Goal: Task Accomplishment & Management: Complete application form

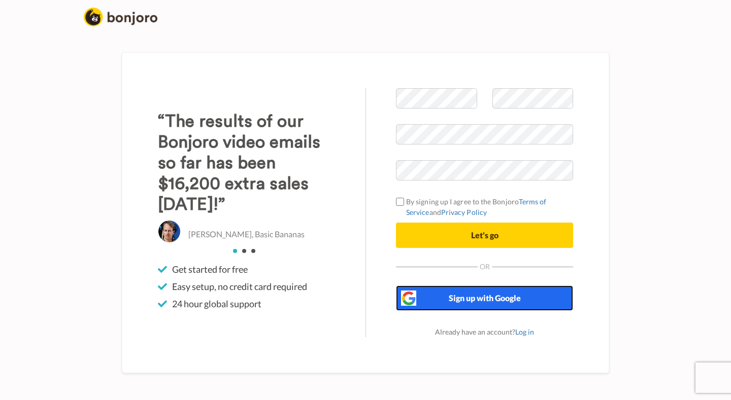
click at [480, 301] on span "Sign up with Google" at bounding box center [485, 298] width 72 height 10
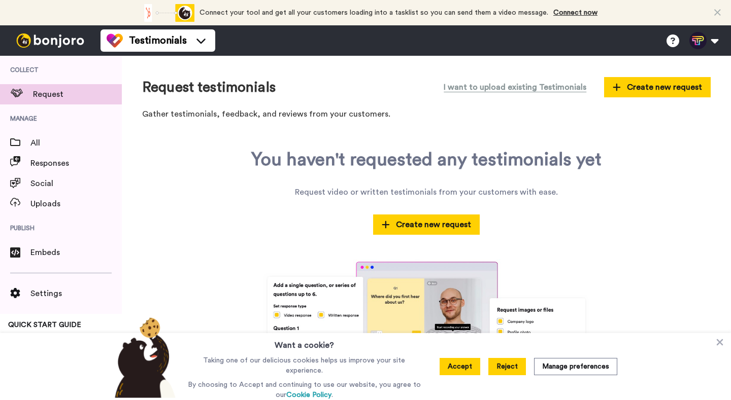
click at [515, 366] on button "Reject" at bounding box center [507, 366] width 38 height 17
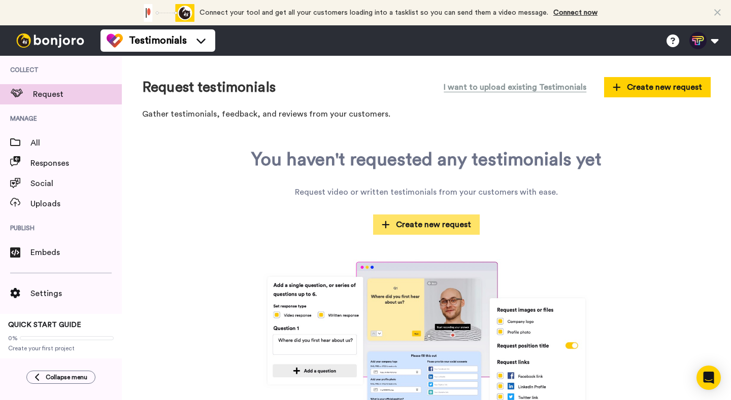
click at [443, 229] on span "Create new request" at bounding box center [426, 225] width 89 height 12
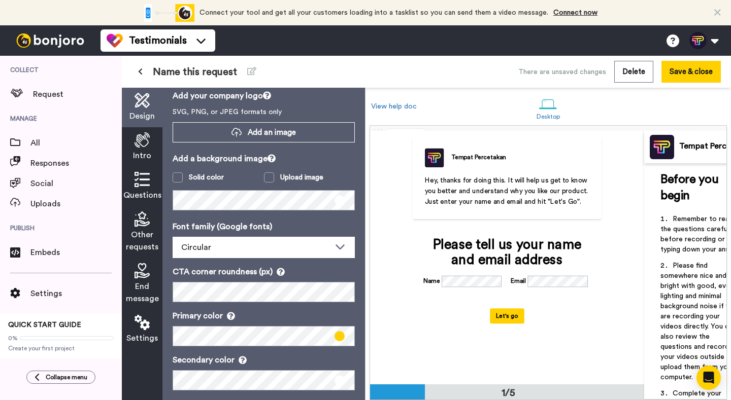
scroll to position [51, 0]
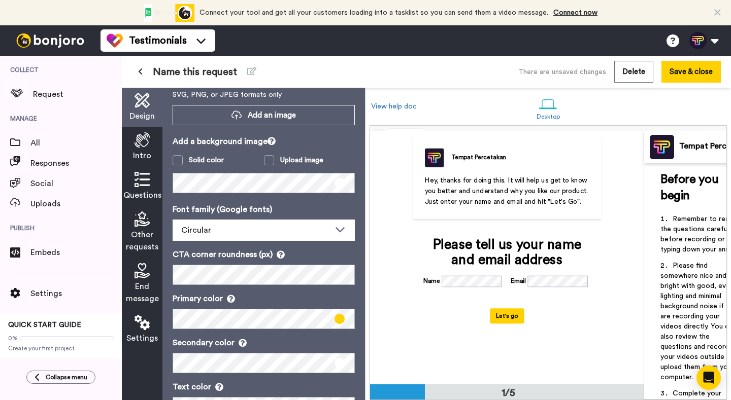
click at [145, 194] on span "Questions" at bounding box center [142, 195] width 38 height 12
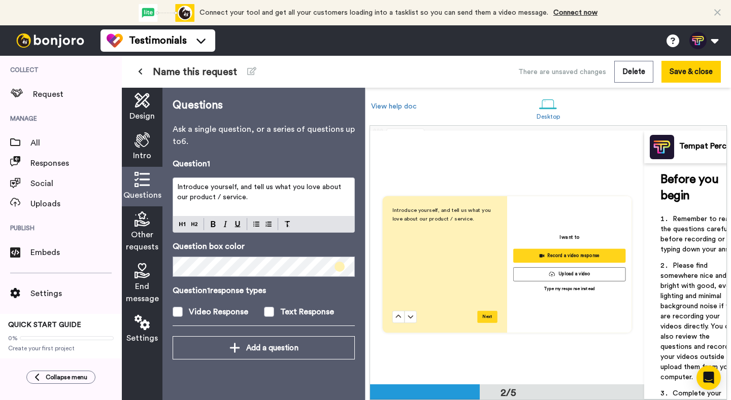
scroll to position [247, 0]
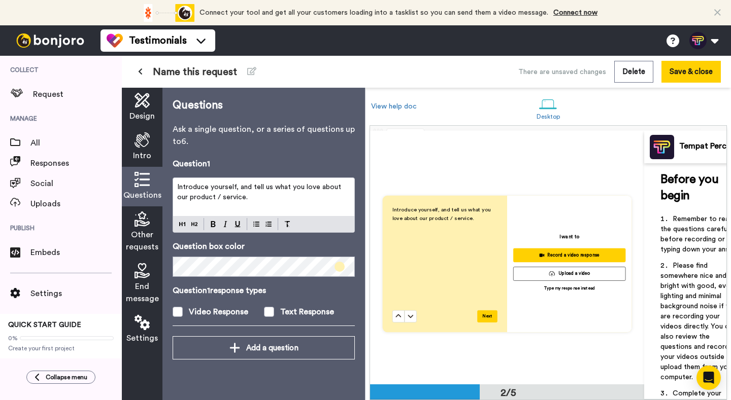
click at [144, 147] on icon at bounding box center [141, 139] width 15 height 15
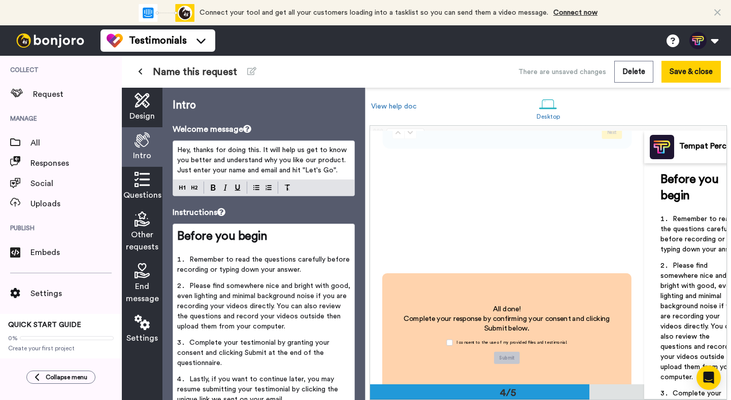
scroll to position [677, 0]
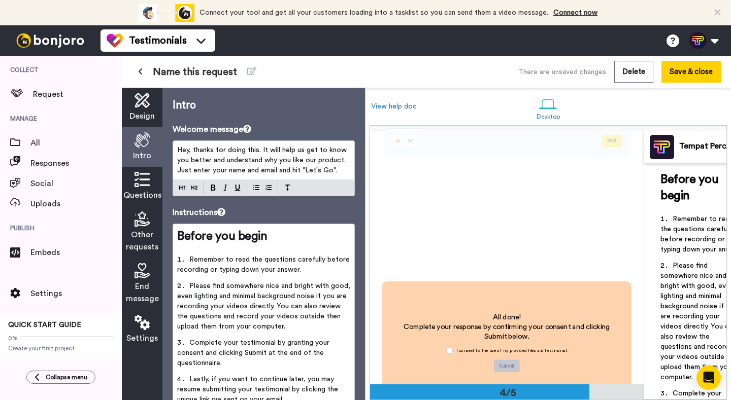
click at [141, 113] on span "Design" at bounding box center [141, 116] width 25 height 12
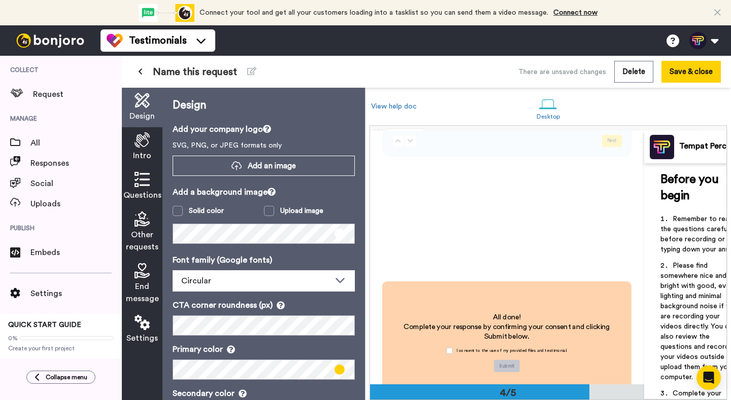
click at [143, 151] on span "Intro" at bounding box center [142, 156] width 18 height 12
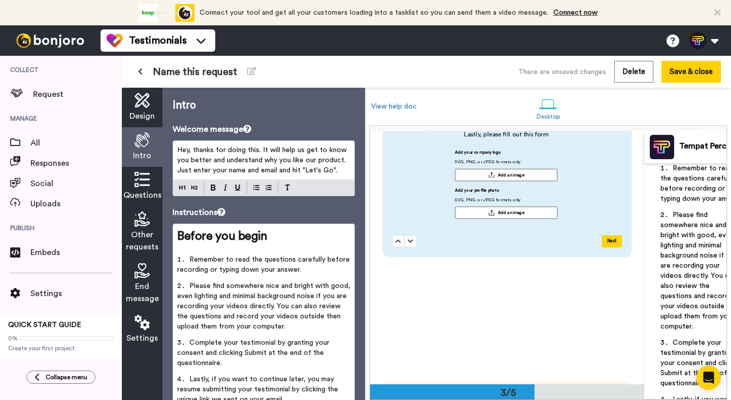
scroll to position [575, 0]
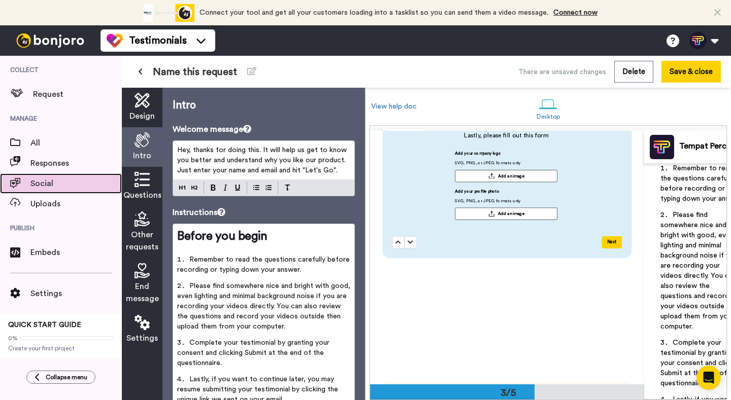
click at [49, 181] on span "Social" at bounding box center [75, 184] width 91 height 12
click at [183, 75] on span "Name this request" at bounding box center [195, 72] width 84 height 14
click at [141, 149] on div "Intro" at bounding box center [142, 147] width 41 height 40
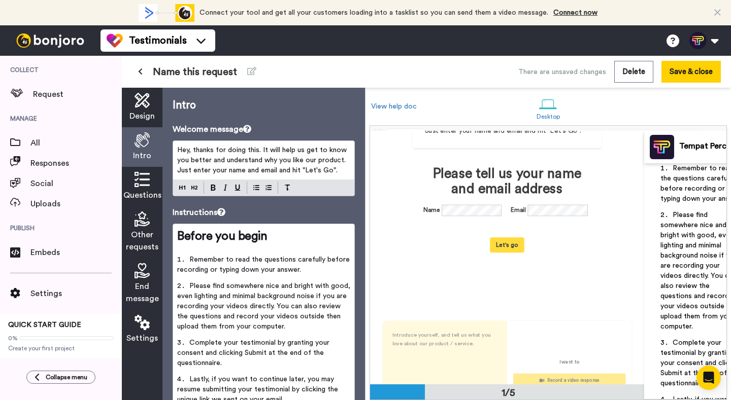
scroll to position [0, 0]
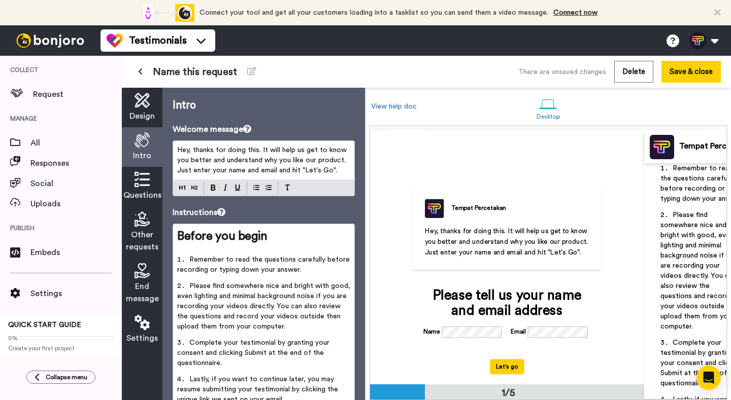
click at [638, 152] on div "Tempat Percetakan Hey, thanks for doing this. It will help us get to know you b…" at bounding box center [507, 258] width 274 height 254
click at [433, 209] on img at bounding box center [434, 208] width 19 height 19
click at [480, 204] on div "Tempat Percetakan" at bounding box center [478, 208] width 55 height 9
click at [489, 209] on div "Tempat Percetakan" at bounding box center [478, 208] width 55 height 9
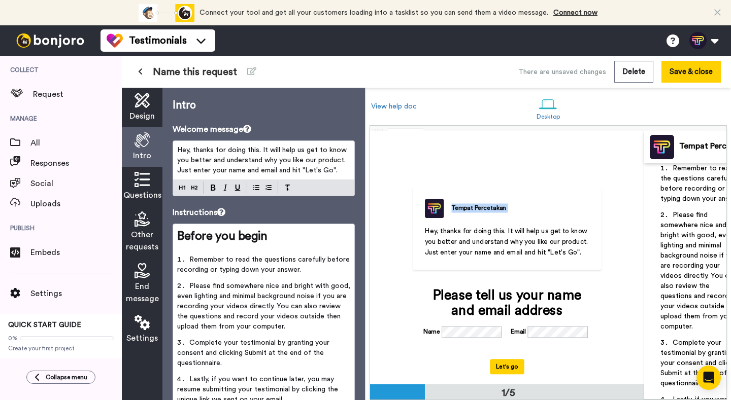
click at [489, 209] on div "Tempat Percetakan" at bounding box center [478, 208] width 55 height 9
drag, startPoint x: 441, startPoint y: 209, endPoint x: 431, endPoint y: 209, distance: 10.2
click at [441, 209] on img at bounding box center [434, 208] width 19 height 19
click at [406, 209] on div "Tempat Percetakan Hey, thanks for doing this. It will help us get to know you b…" at bounding box center [508, 257] width 206 height 190
click at [431, 207] on img at bounding box center [434, 208] width 19 height 19
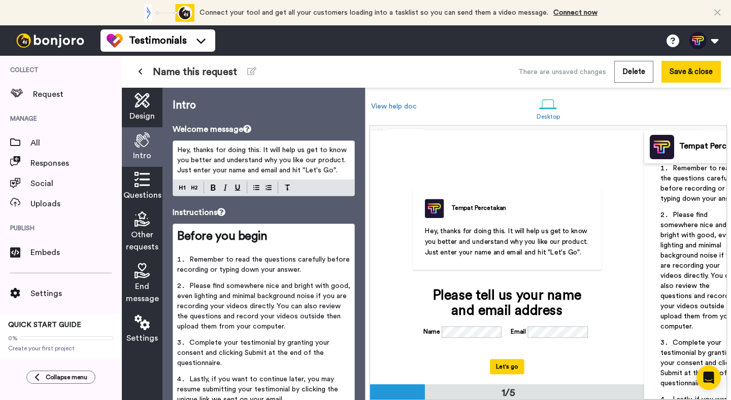
click at [138, 325] on icon at bounding box center [141, 322] width 15 height 15
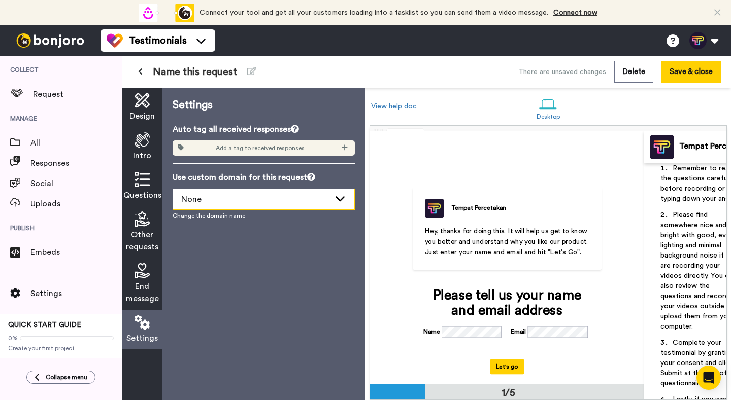
click at [275, 207] on div "None" at bounding box center [263, 199] width 181 height 20
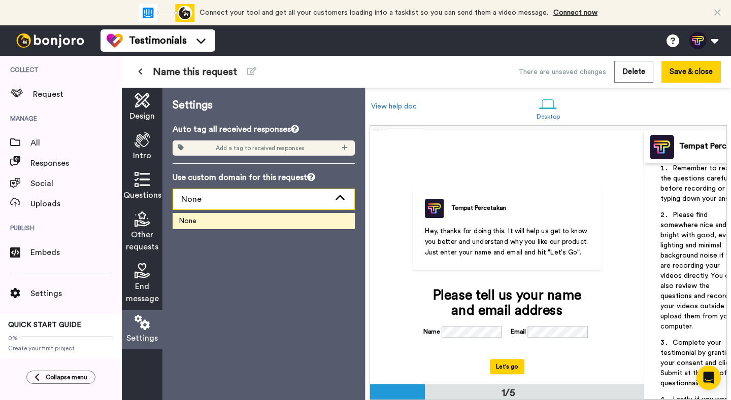
click at [275, 207] on div "None" at bounding box center [263, 199] width 181 height 20
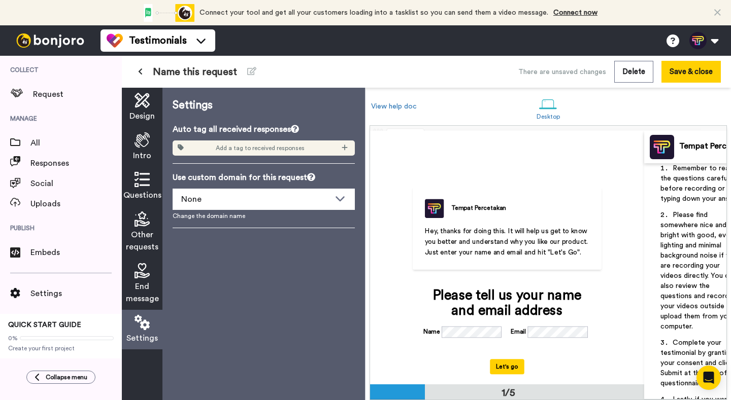
click at [275, 143] on div "Add a tag to received responses" at bounding box center [264, 148] width 182 height 15
click at [276, 141] on div "Add a tag to received responses" at bounding box center [264, 148] width 182 height 15
click at [141, 298] on span "End message" at bounding box center [142, 293] width 33 height 24
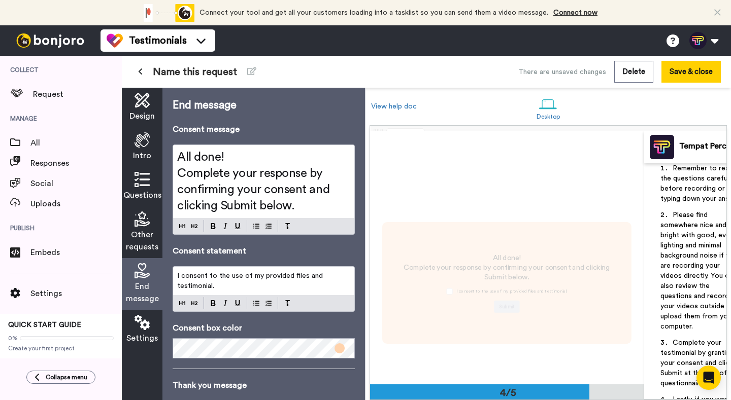
click at [145, 235] on span "Other requests" at bounding box center [142, 241] width 32 height 24
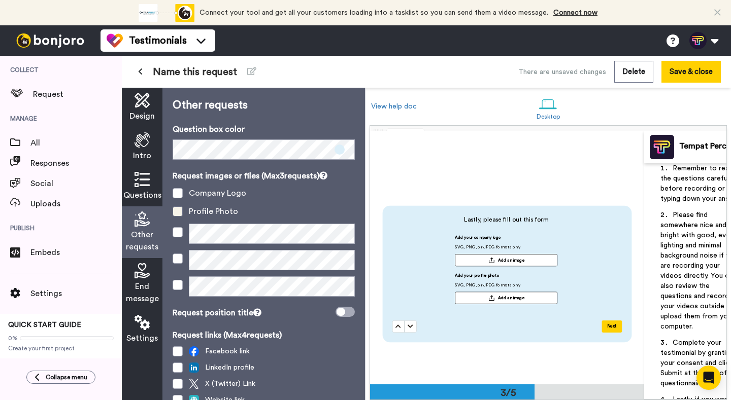
click at [178, 211] on span at bounding box center [178, 212] width 10 height 10
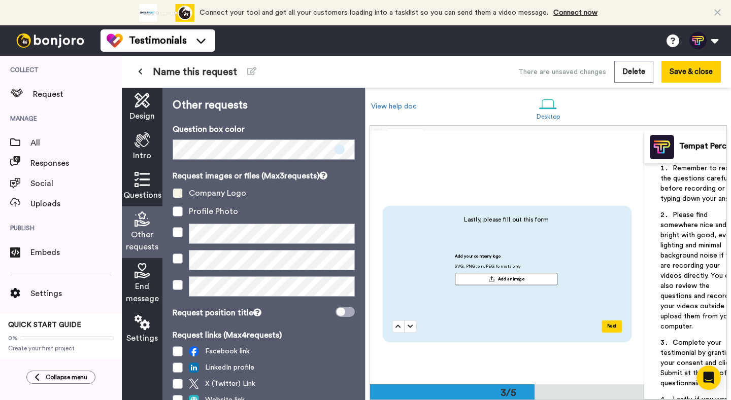
click at [176, 193] on span at bounding box center [178, 193] width 10 height 10
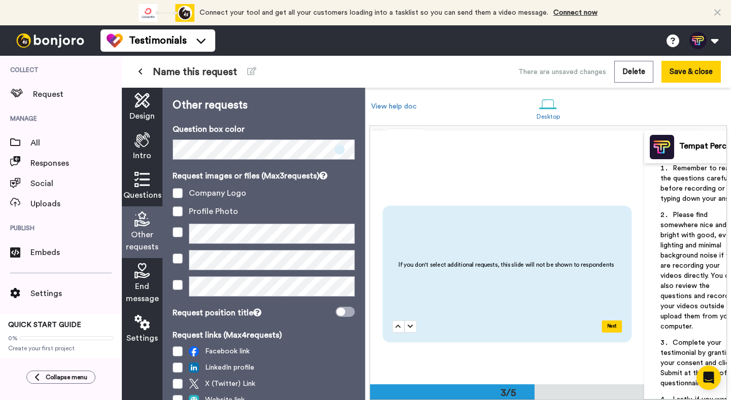
scroll to position [147, 0]
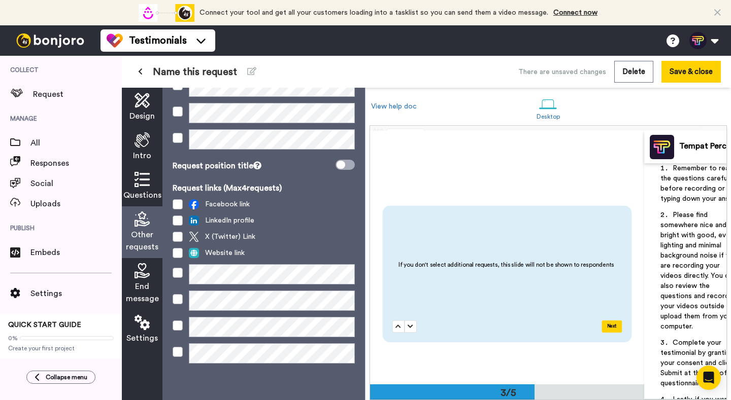
click at [139, 319] on icon at bounding box center [141, 322] width 15 height 15
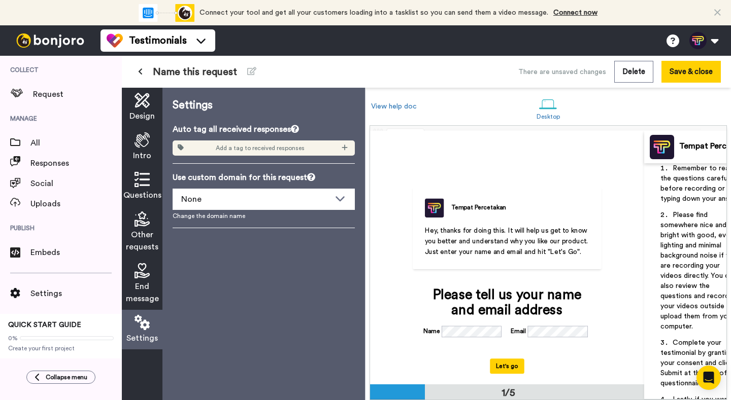
scroll to position [0, 0]
click at [143, 107] on icon at bounding box center [141, 100] width 15 height 15
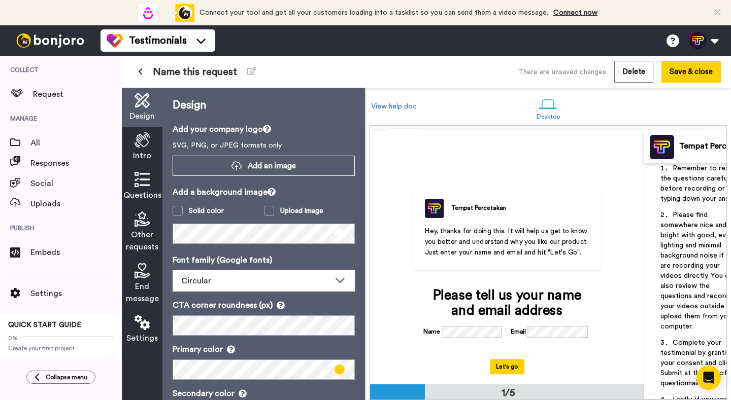
click at [463, 207] on div "Tempat Percetakan" at bounding box center [478, 208] width 55 height 9
click at [497, 206] on div "Tempat Percetakan" at bounding box center [478, 208] width 55 height 9
click at [455, 211] on div "Tempat Percetakan" at bounding box center [478, 208] width 55 height 9
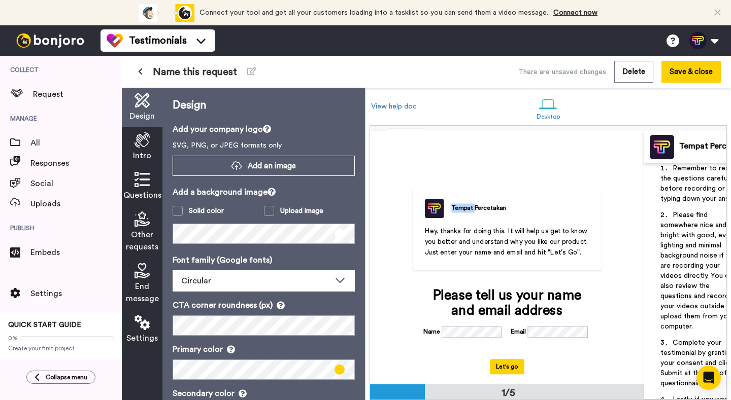
click at [455, 211] on div "Tempat Percetakan" at bounding box center [478, 208] width 55 height 9
click at [441, 211] on img at bounding box center [434, 208] width 19 height 19
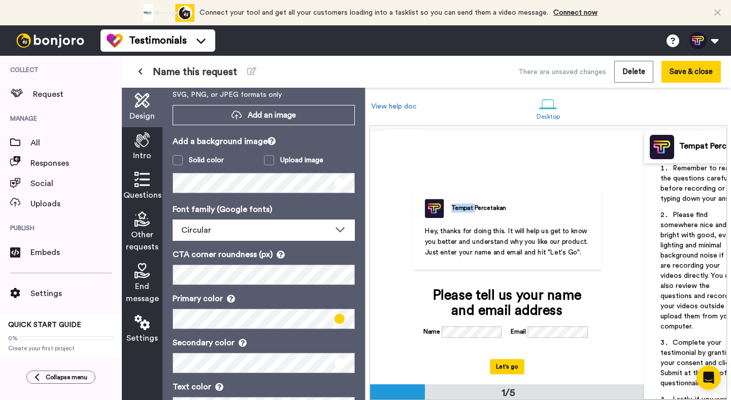
scroll to position [88, 0]
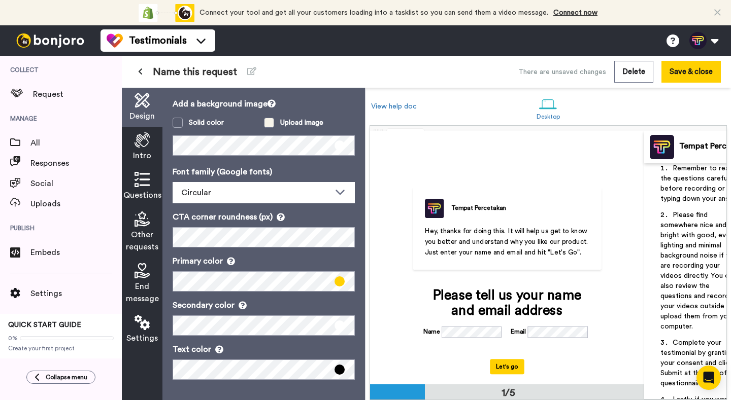
click at [275, 125] on label "Upload image" at bounding box center [309, 123] width 91 height 10
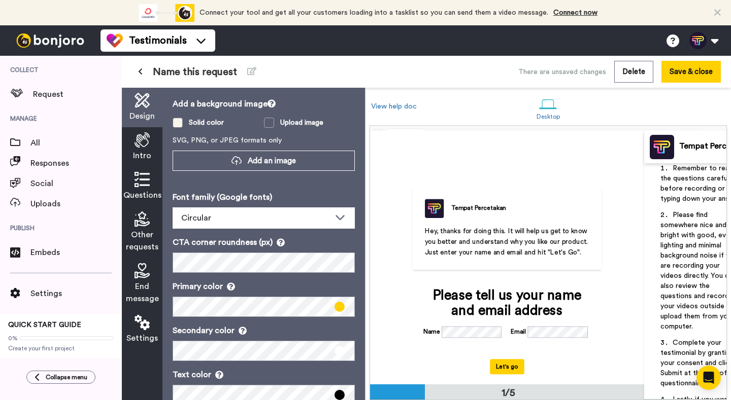
click at [179, 122] on span at bounding box center [178, 123] width 10 height 10
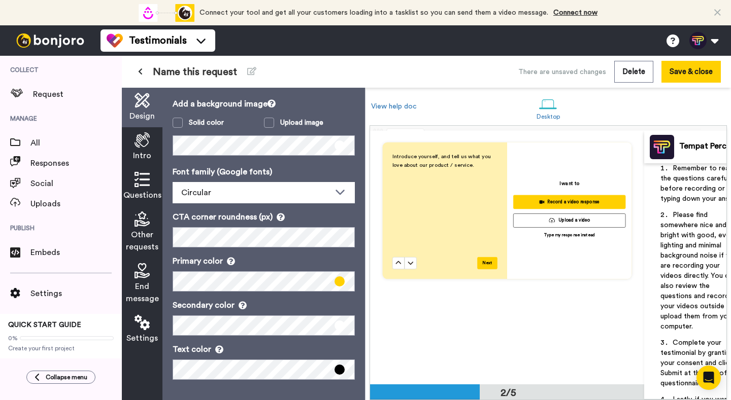
scroll to position [305, 0]
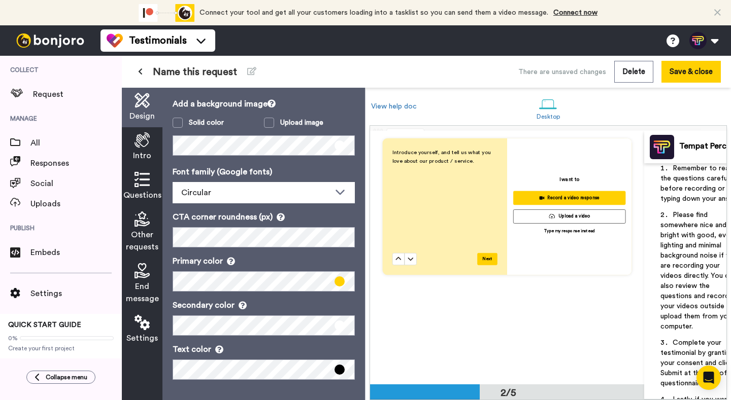
click at [144, 73] on button at bounding box center [140, 72] width 17 height 18
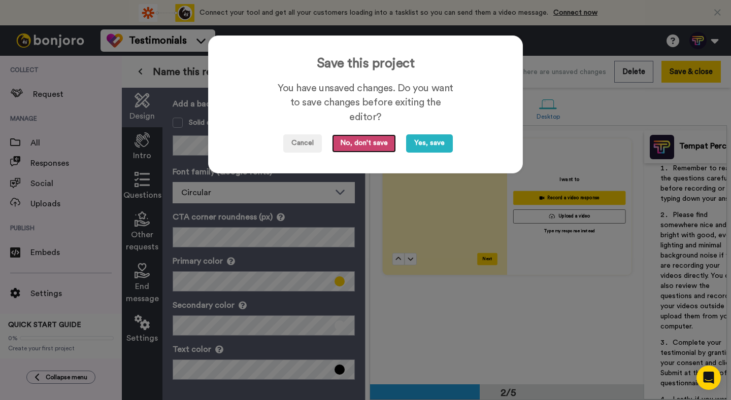
click at [377, 148] on button "No, don't save" at bounding box center [364, 143] width 64 height 18
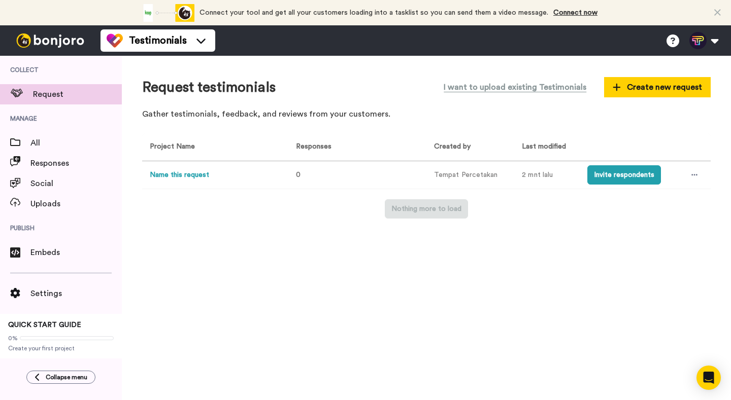
click at [451, 141] on icon at bounding box center [453, 144] width 8 height 8
click at [685, 178] on td at bounding box center [694, 175] width 31 height 28
click at [693, 176] on icon at bounding box center [694, 175] width 6 height 7
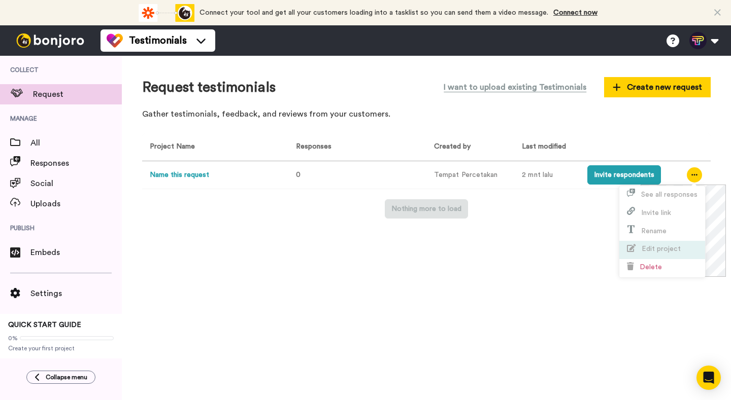
click at [671, 252] on span "Edit project" at bounding box center [661, 249] width 39 height 7
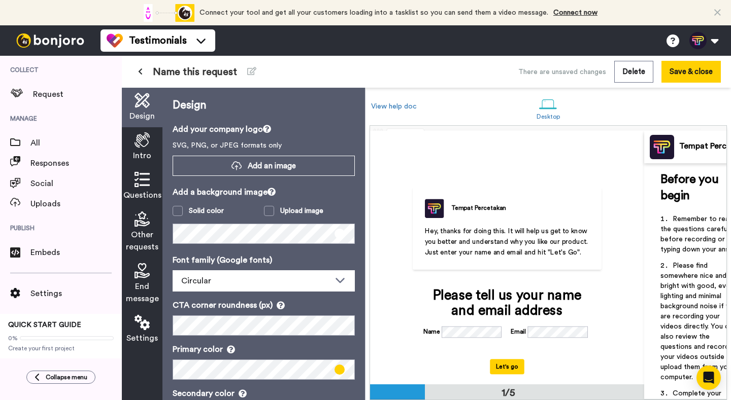
click at [200, 70] on span "Name this request" at bounding box center [195, 72] width 84 height 14
click at [248, 72] on icon at bounding box center [251, 71] width 9 height 8
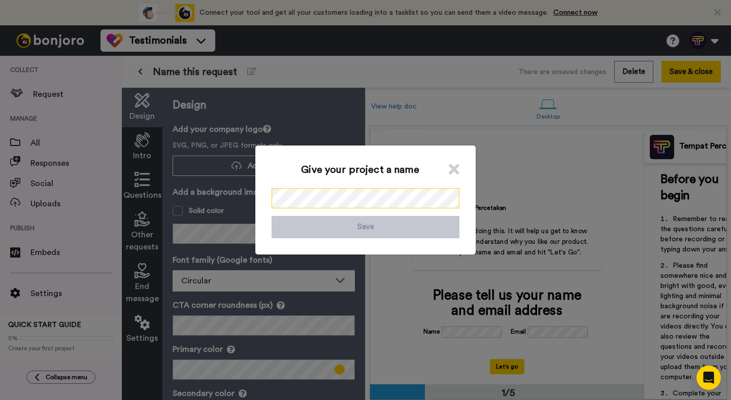
click at [234, 200] on div "Give your project a name Save" at bounding box center [365, 200] width 731 height 400
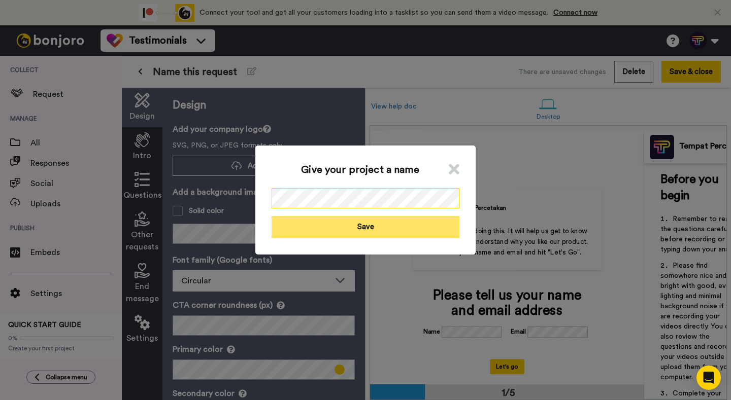
click at [310, 230] on button "Save" at bounding box center [366, 227] width 188 height 22
click at [477, 209] on div "Tempat Percetakan" at bounding box center [478, 208] width 55 height 9
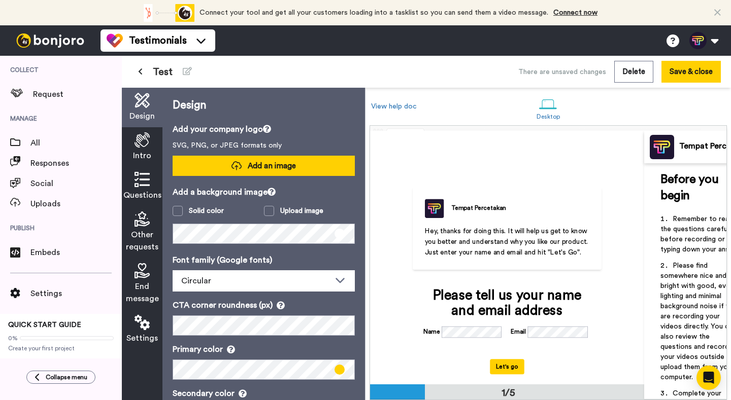
click at [270, 169] on span "Add an image" at bounding box center [272, 166] width 48 height 11
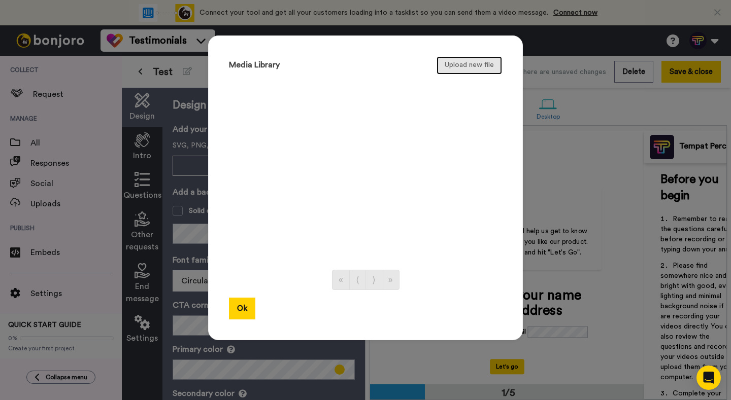
click at [459, 69] on button "Upload new file" at bounding box center [468, 65] width 65 height 18
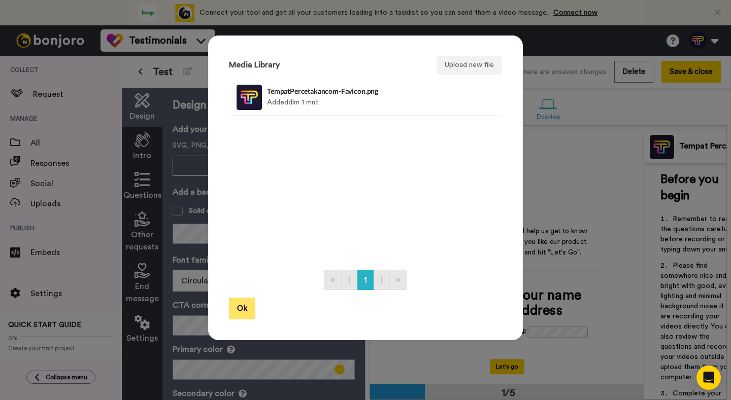
click at [238, 298] on button "Ok" at bounding box center [242, 309] width 26 height 22
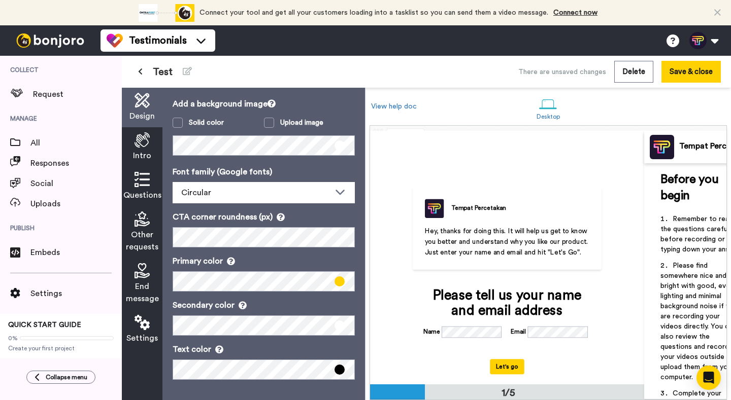
click at [152, 334] on span "Settings" at bounding box center [141, 338] width 31 height 12
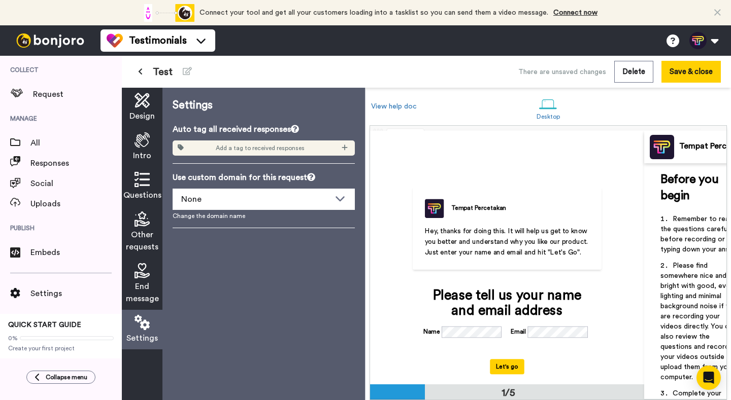
click at [147, 241] on span "Other requests" at bounding box center [142, 241] width 32 height 24
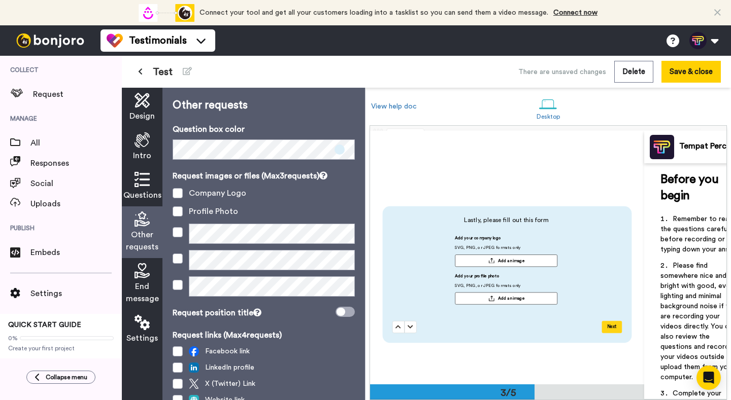
scroll to position [491, 0]
click at [179, 191] on span at bounding box center [178, 193] width 10 height 10
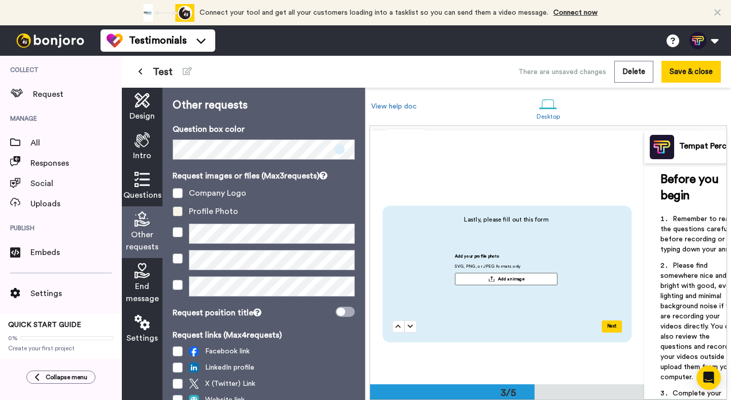
click at [177, 213] on span at bounding box center [178, 212] width 10 height 10
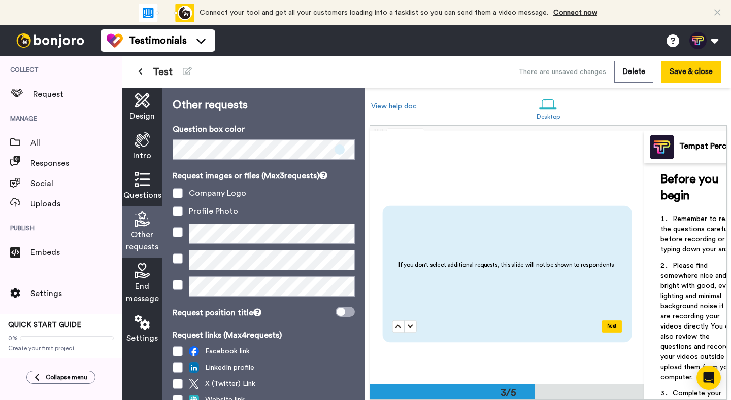
click at [145, 189] on div "Questions" at bounding box center [142, 187] width 41 height 40
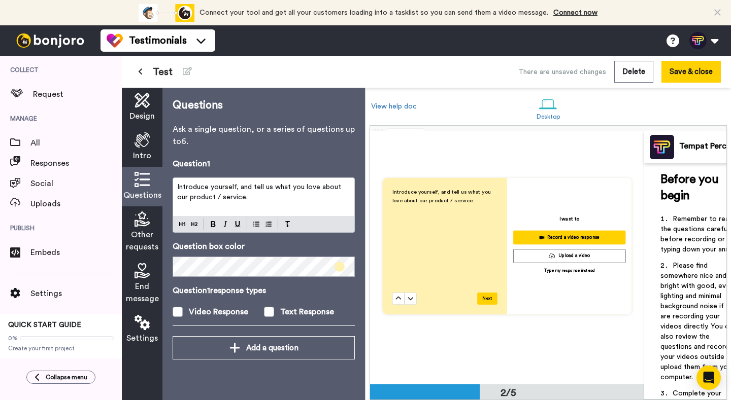
scroll to position [247, 0]
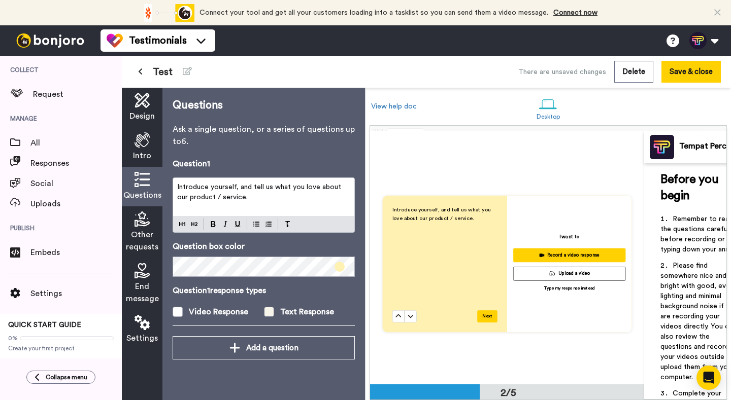
click at [266, 315] on span at bounding box center [269, 312] width 10 height 10
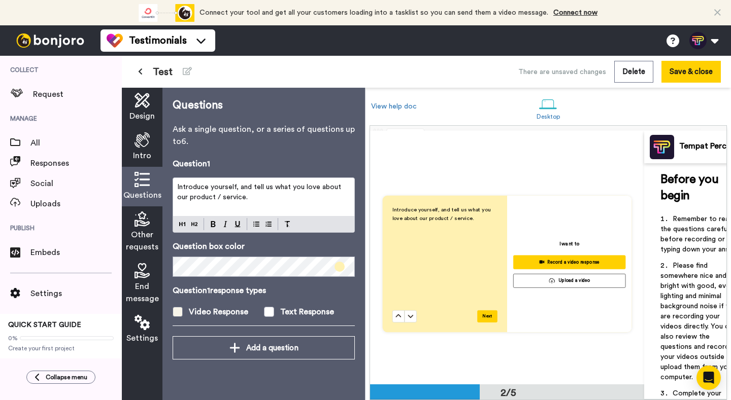
click at [179, 312] on span at bounding box center [178, 312] width 10 height 10
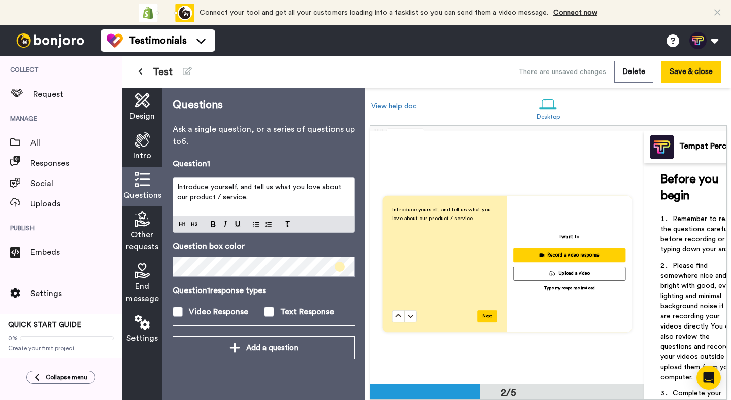
click at [136, 236] on span "Other requests" at bounding box center [142, 241] width 32 height 24
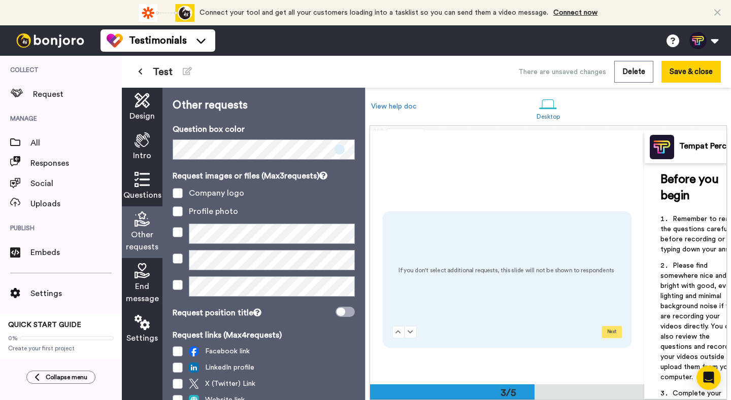
scroll to position [491, 0]
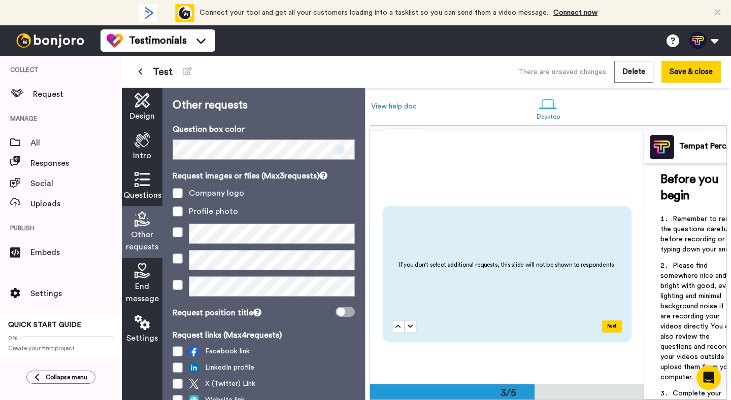
click at [143, 292] on span "End message" at bounding box center [142, 293] width 33 height 24
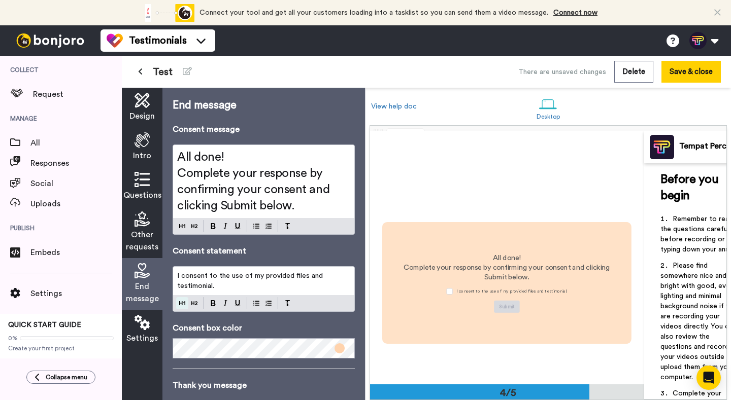
scroll to position [736, 0]
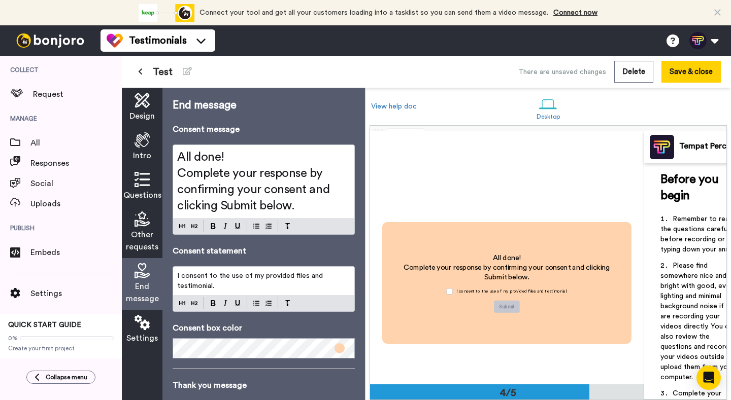
click at [148, 158] on span "Intro" at bounding box center [142, 156] width 18 height 12
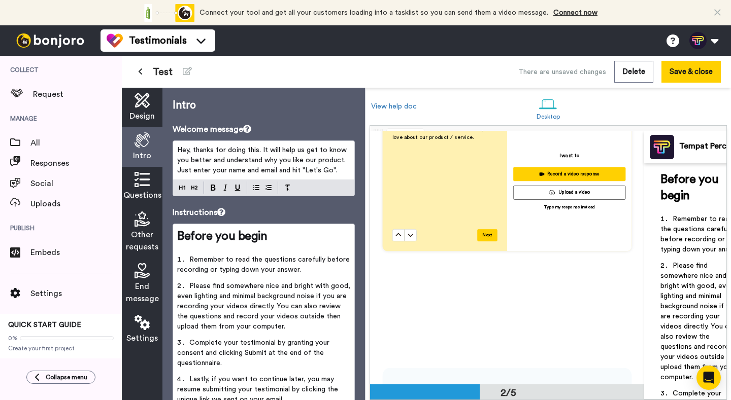
scroll to position [305, 0]
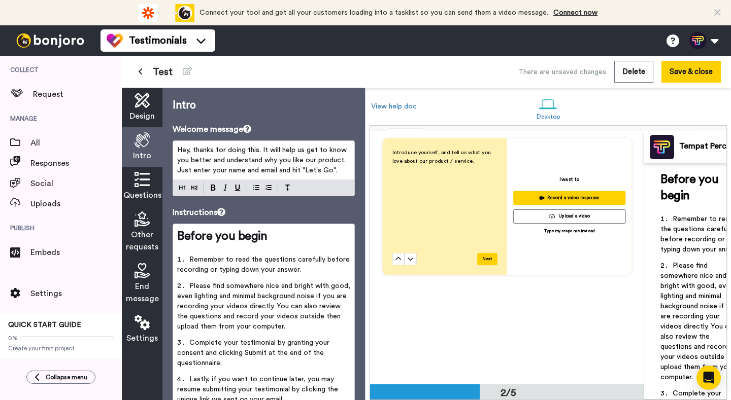
click at [487, 253] on button "Next" at bounding box center [487, 259] width 20 height 12
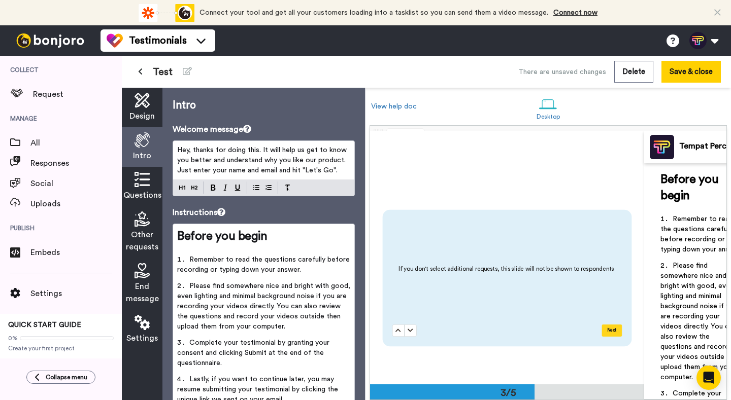
scroll to position [491, 0]
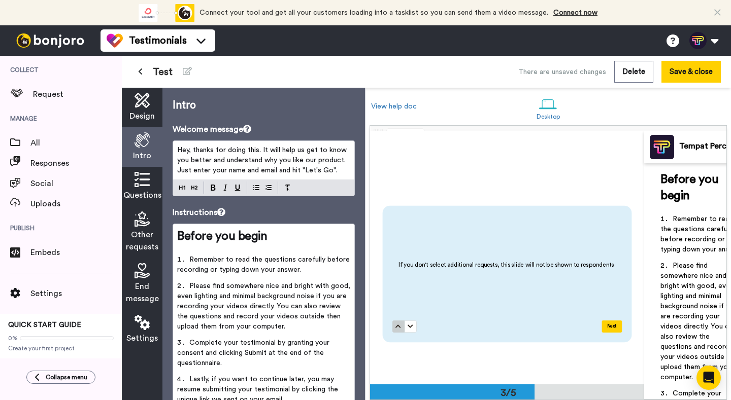
click at [399, 324] on icon at bounding box center [398, 327] width 6 height 6
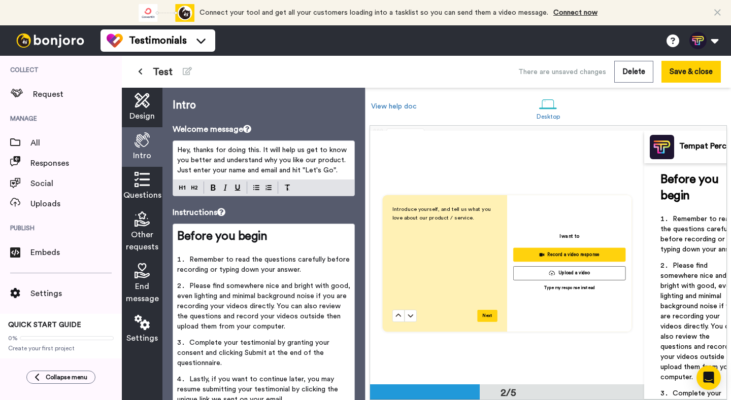
scroll to position [247, 0]
click at [719, 45] on button at bounding box center [703, 40] width 39 height 22
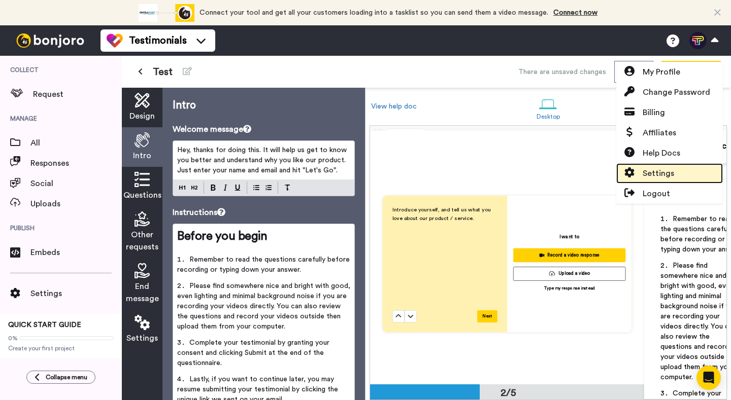
click at [683, 170] on link "Settings" at bounding box center [669, 173] width 107 height 20
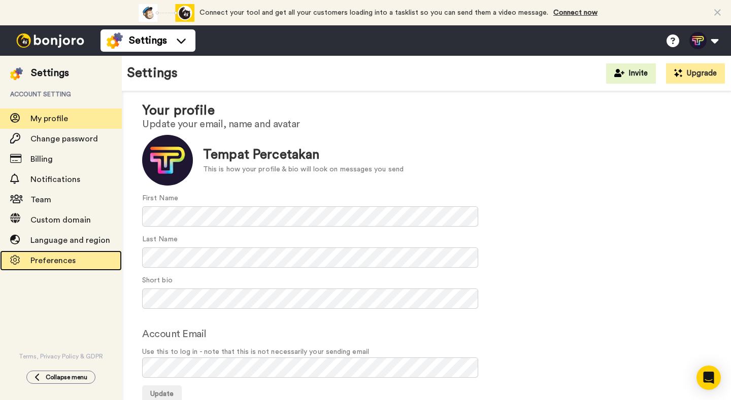
click at [76, 260] on span "Preferences" at bounding box center [75, 261] width 91 height 12
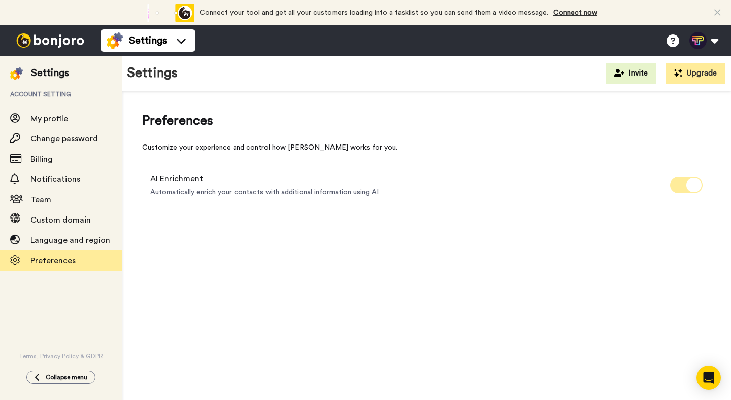
click at [694, 185] on icon at bounding box center [693, 185] width 15 height 14
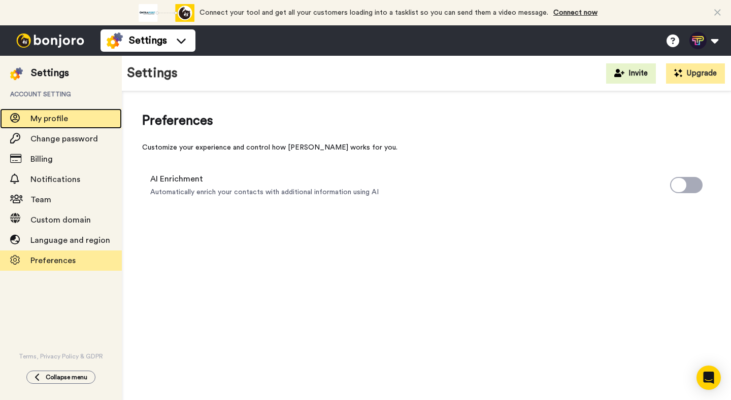
click at [76, 127] on div "My profile" at bounding box center [61, 119] width 122 height 20
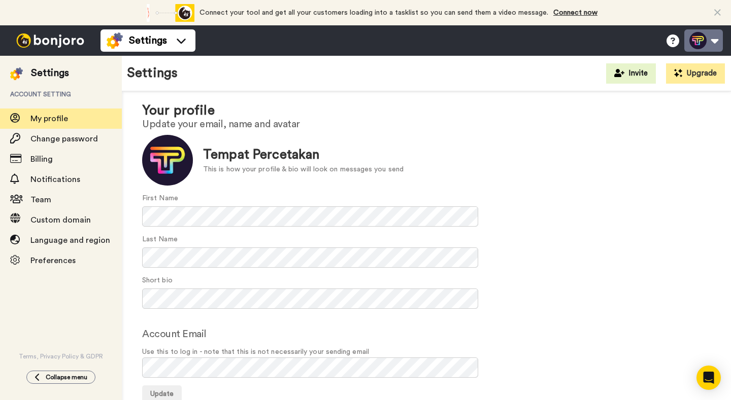
click at [709, 45] on button at bounding box center [703, 40] width 39 height 22
